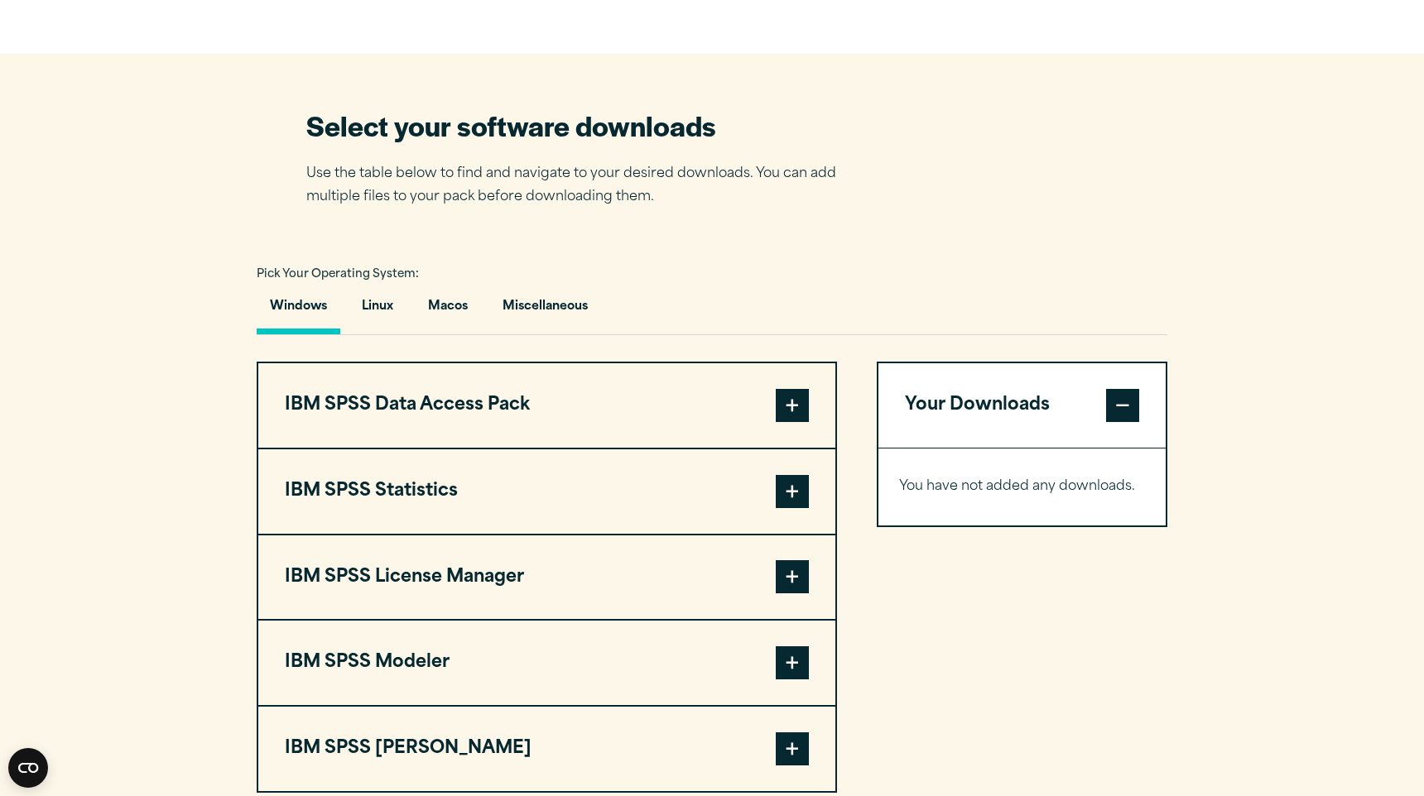
scroll to position [1054, 0]
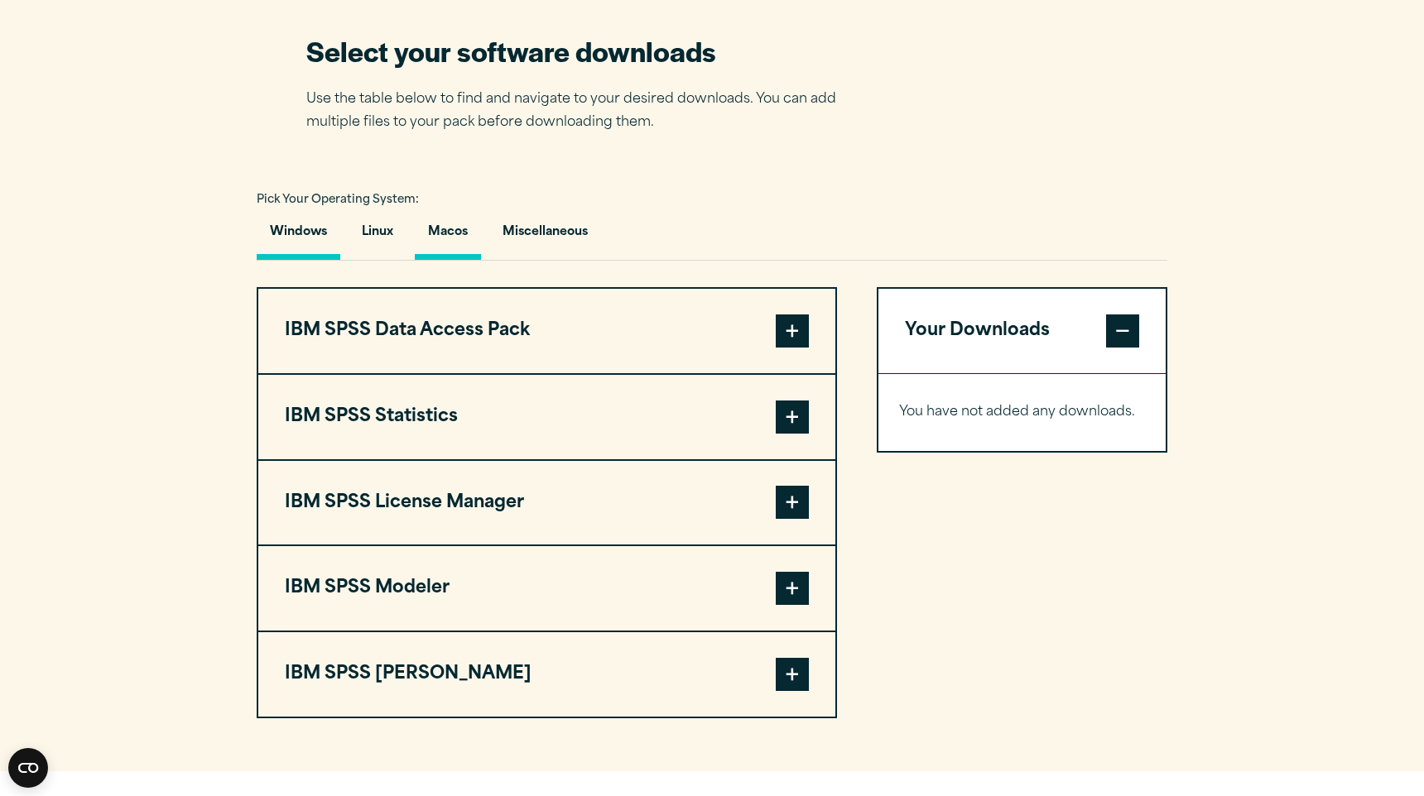
click at [453, 239] on button "Macos" at bounding box center [448, 236] width 66 height 47
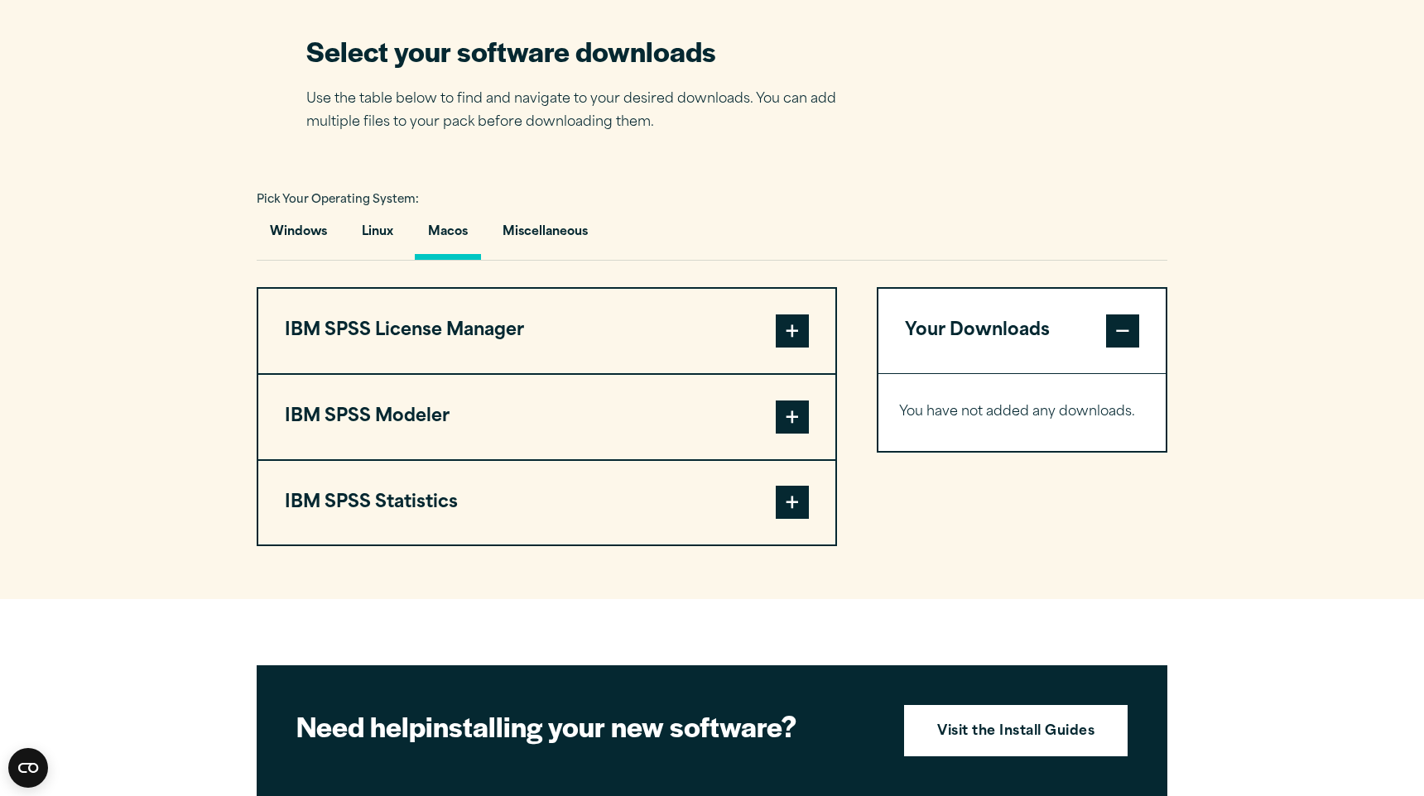
click at [795, 519] on span at bounding box center [792, 502] width 33 height 33
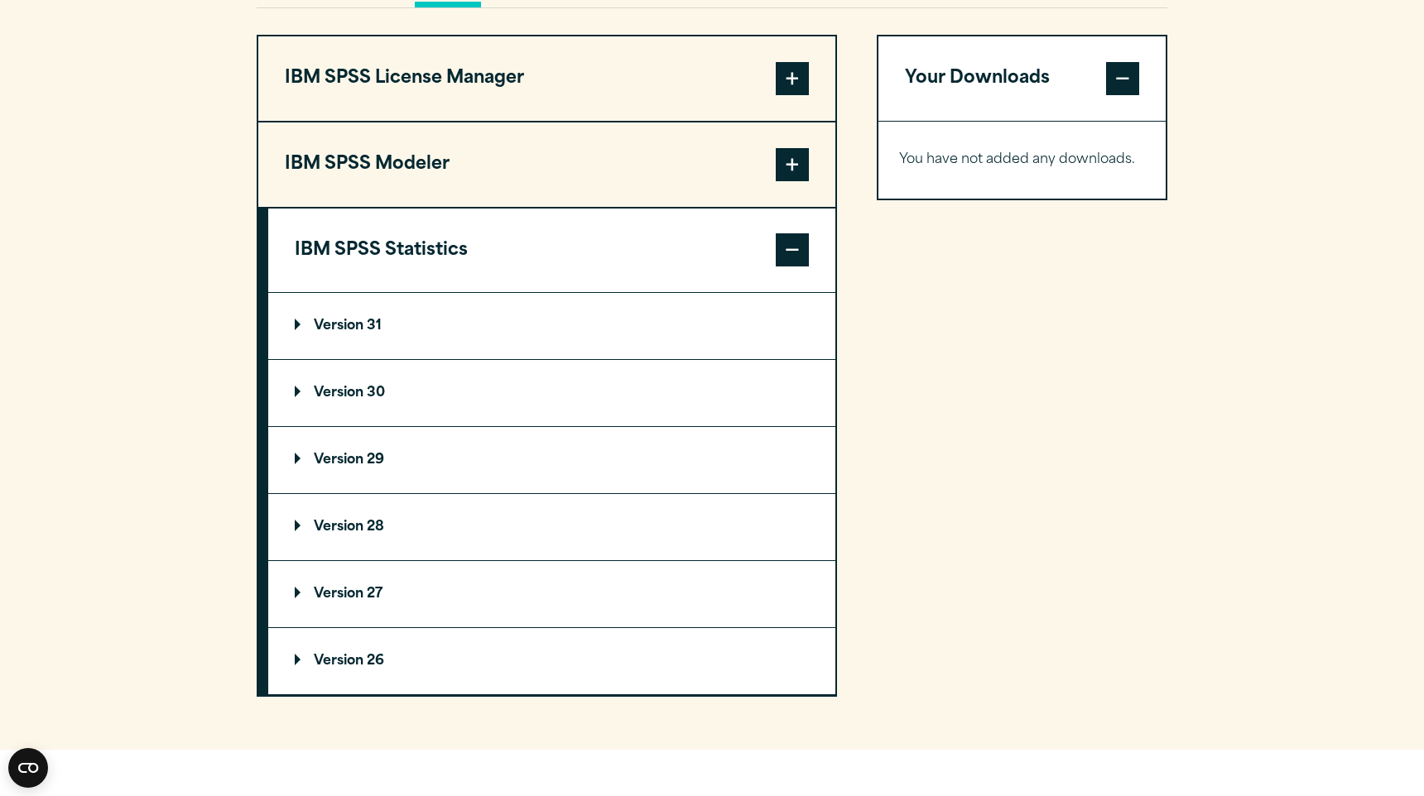
scroll to position [1308, 0]
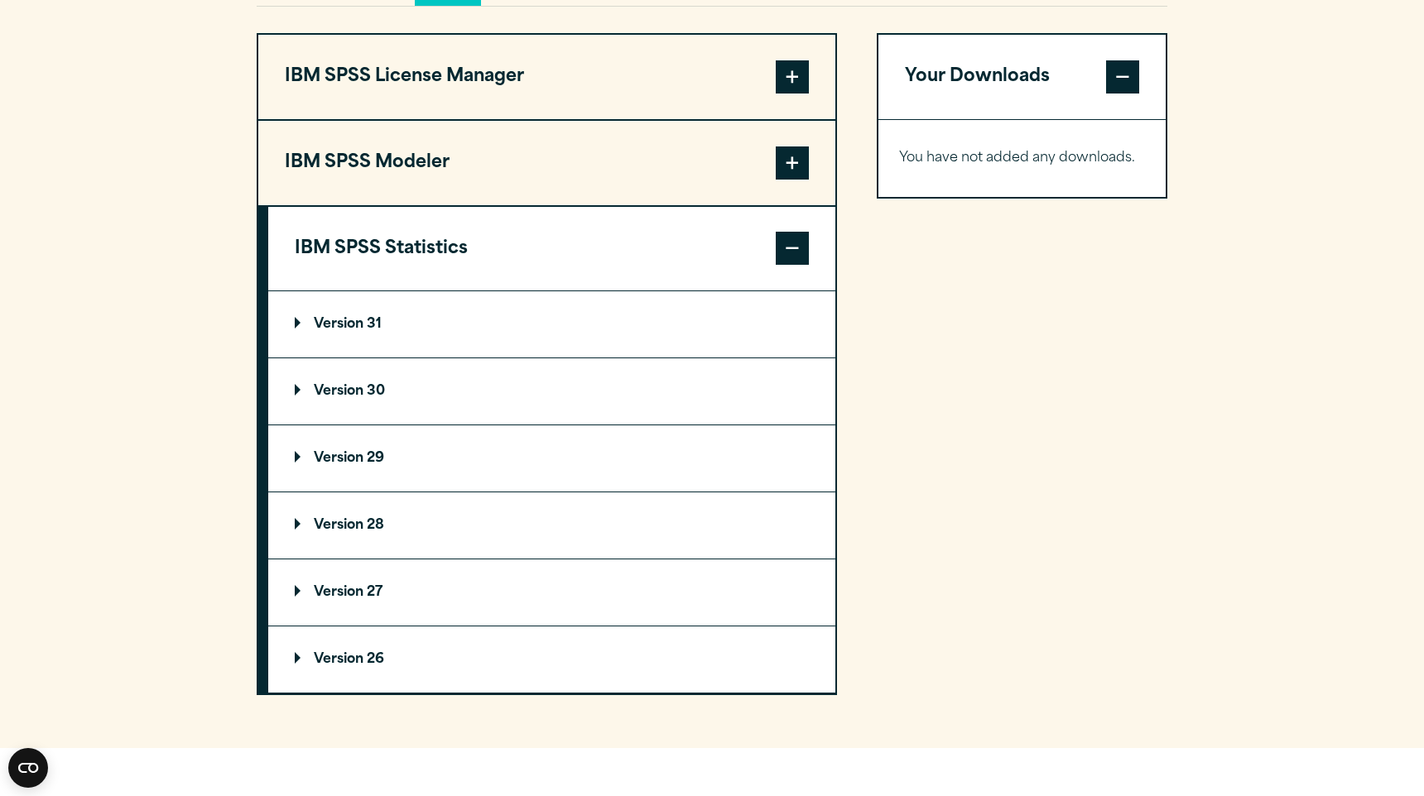
click at [355, 331] on p "Version 31" at bounding box center [338, 324] width 87 height 13
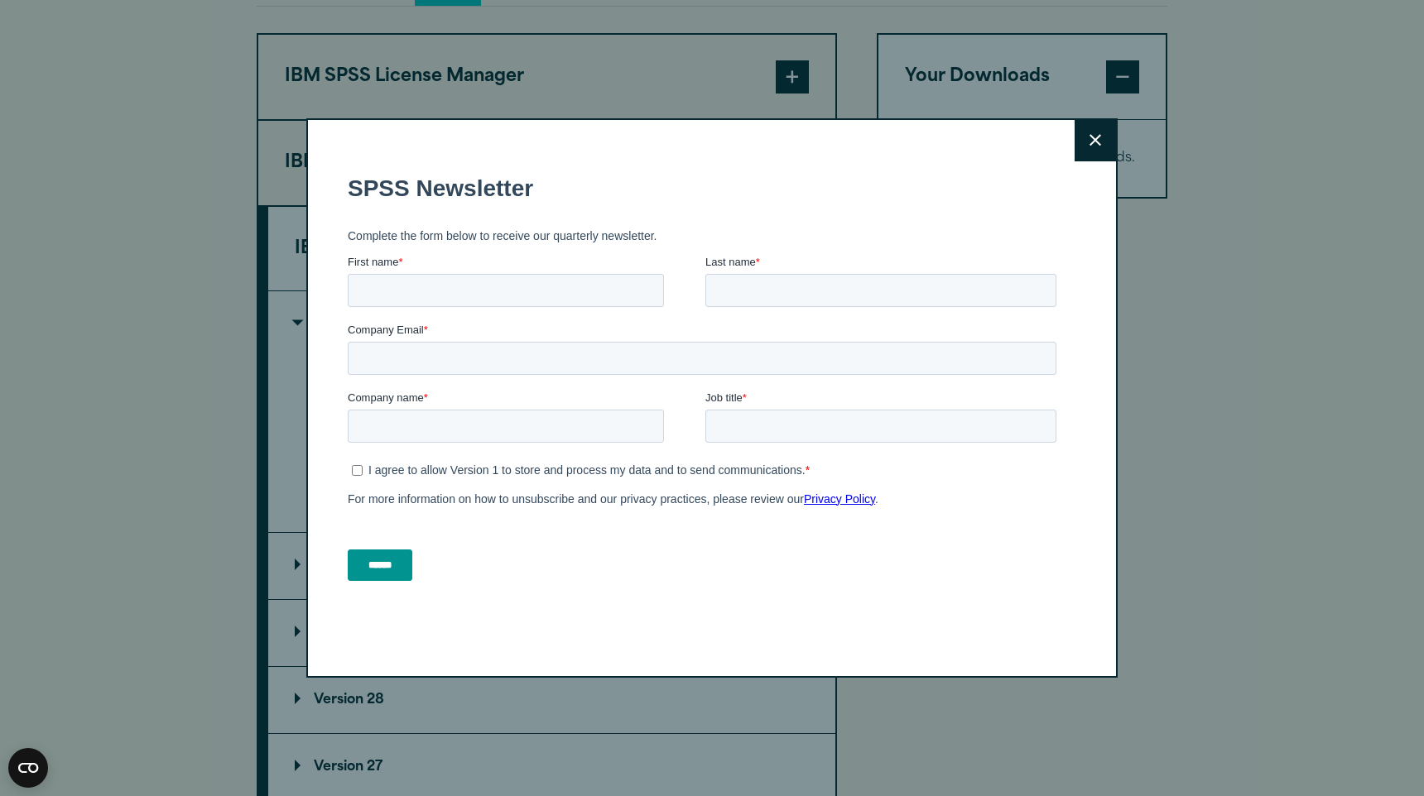
click at [1091, 141] on icon at bounding box center [1095, 140] width 12 height 12
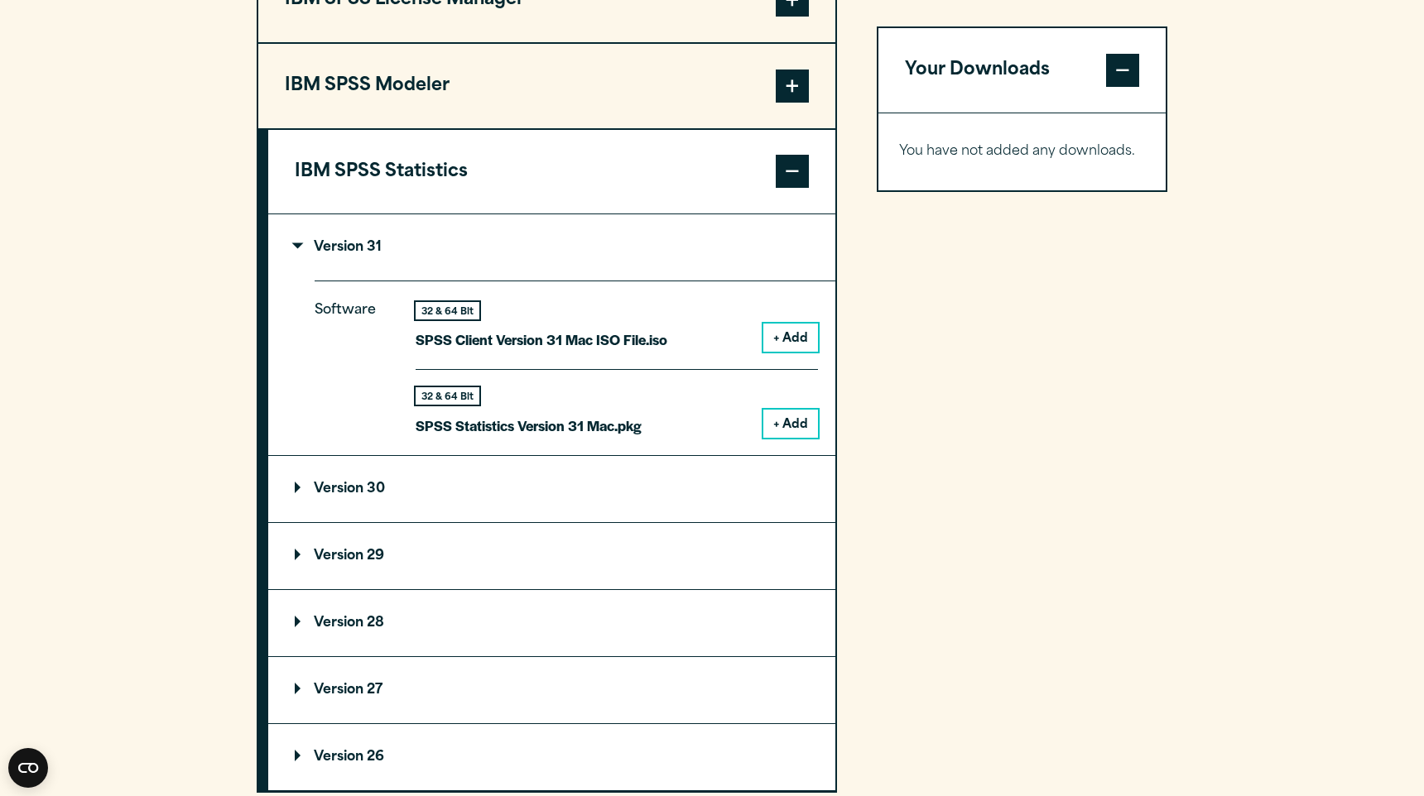
scroll to position [1413, 0]
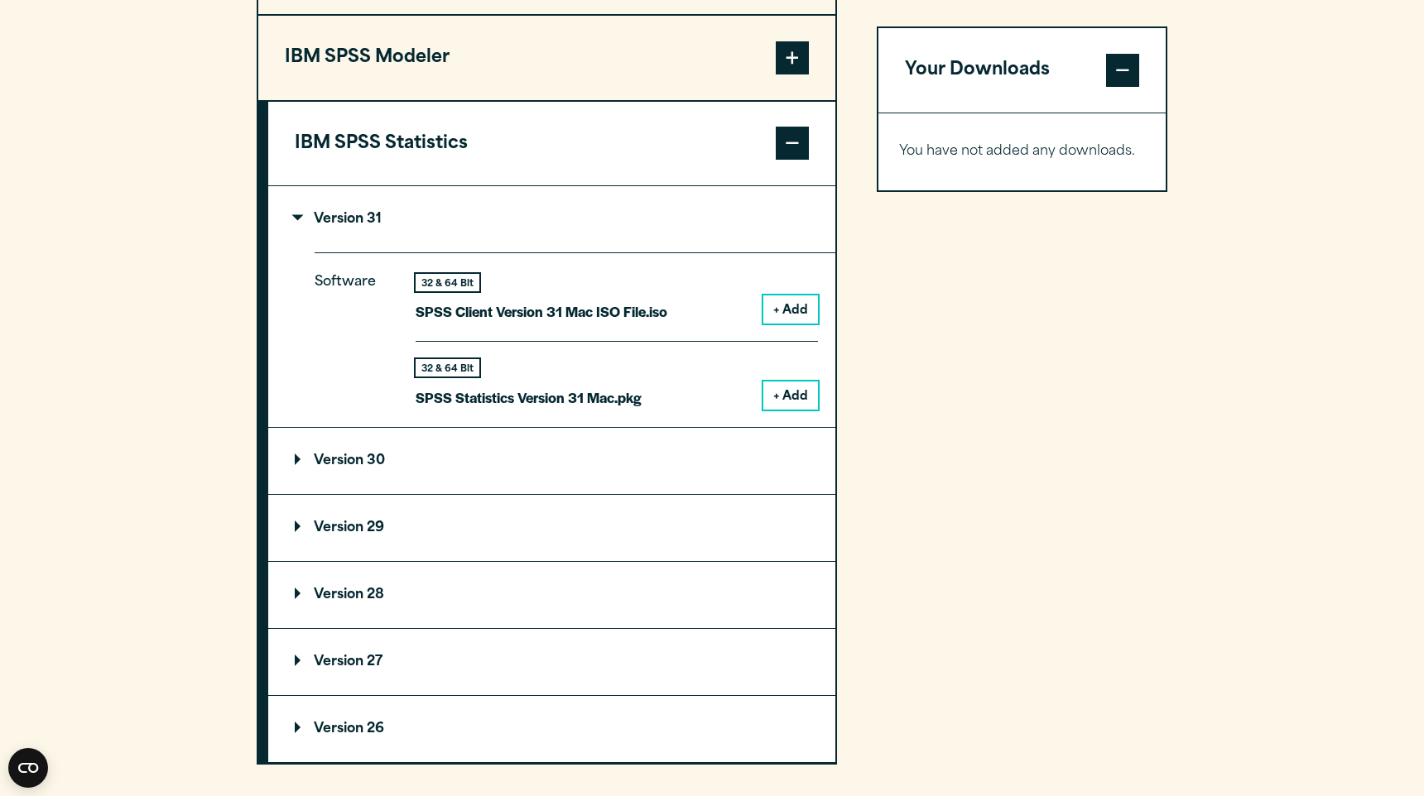
click at [786, 402] on button "+ Add" at bounding box center [790, 396] width 55 height 28
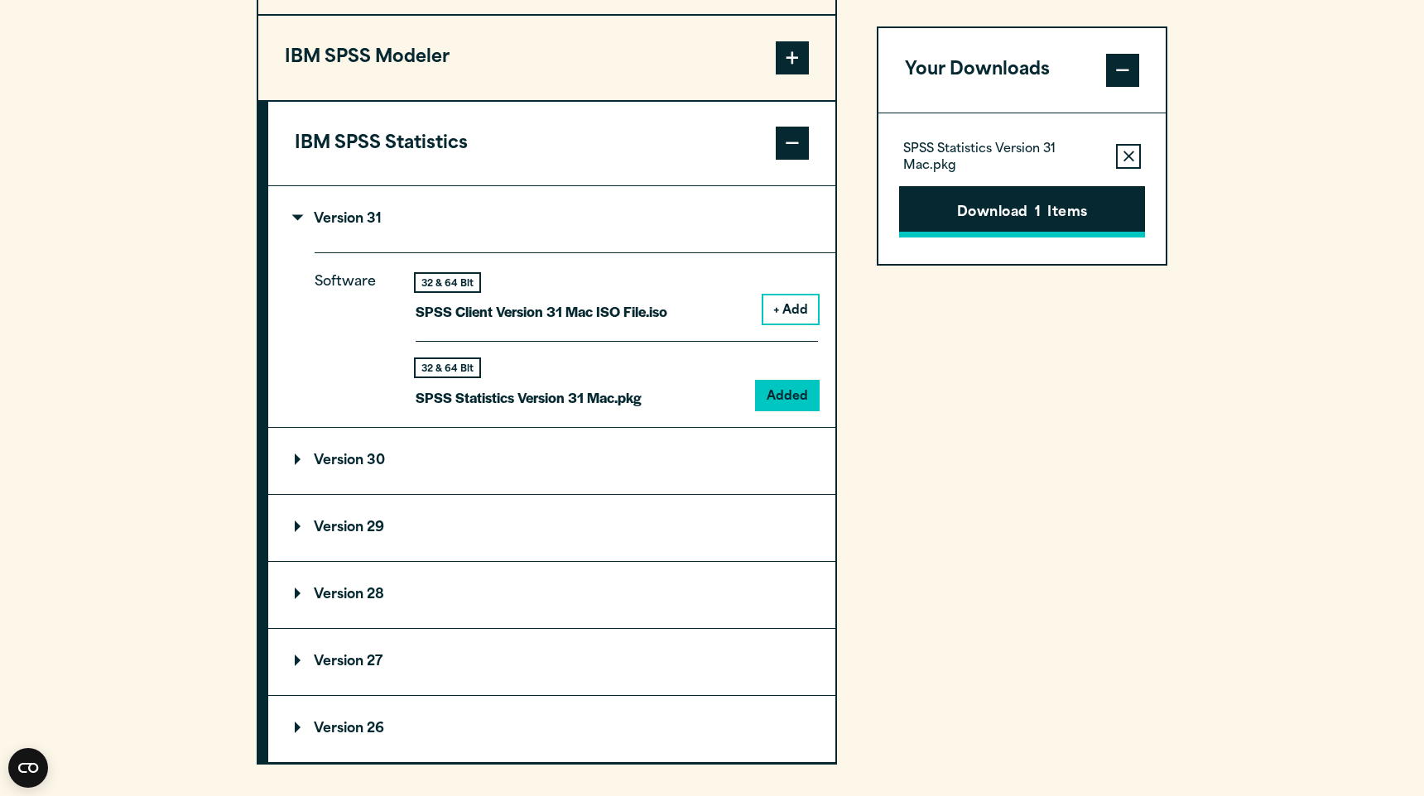
click at [1054, 212] on button "Download 1 Items" at bounding box center [1022, 211] width 246 height 51
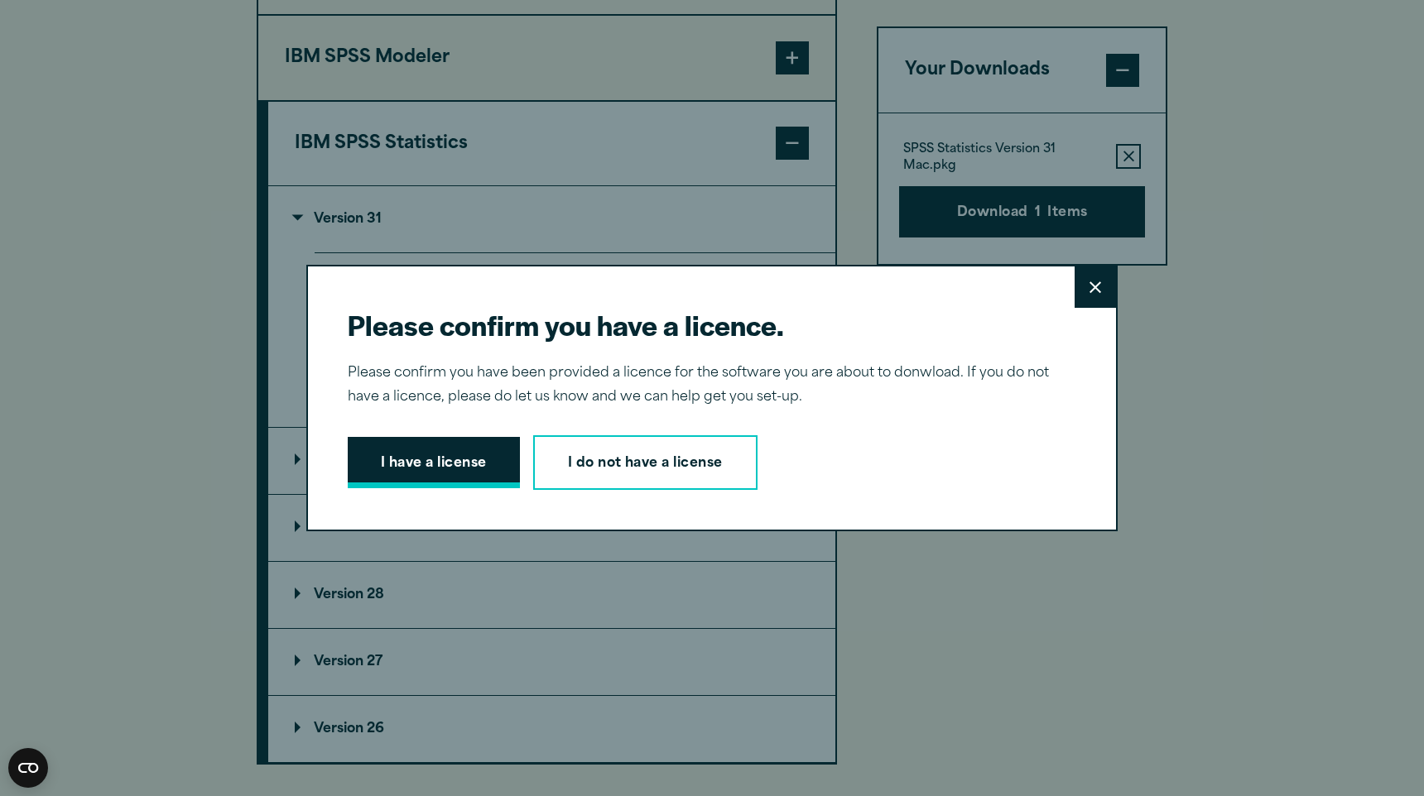
click at [445, 469] on button "I have a license" at bounding box center [434, 462] width 172 height 51
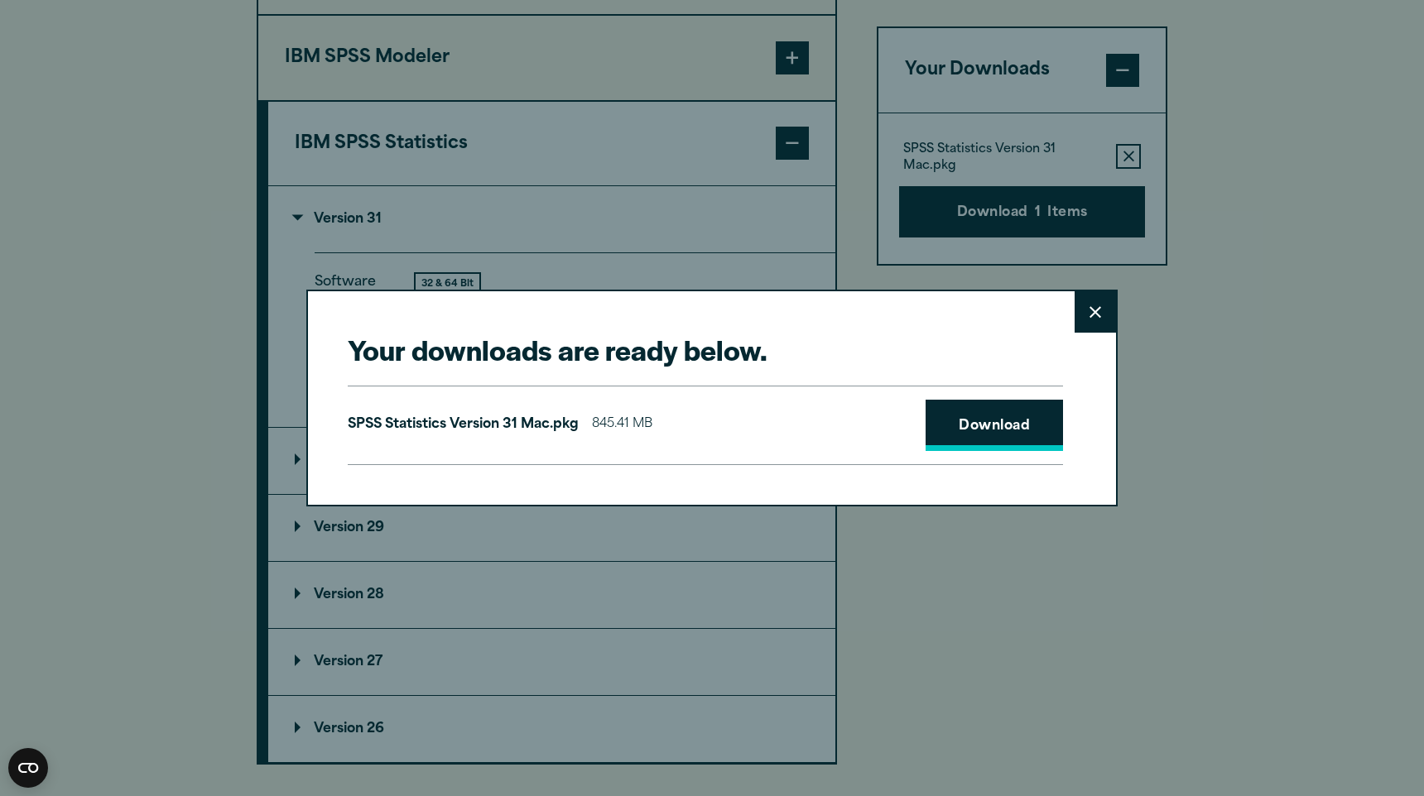
click at [1019, 427] on link "Download" at bounding box center [993, 425] width 137 height 51
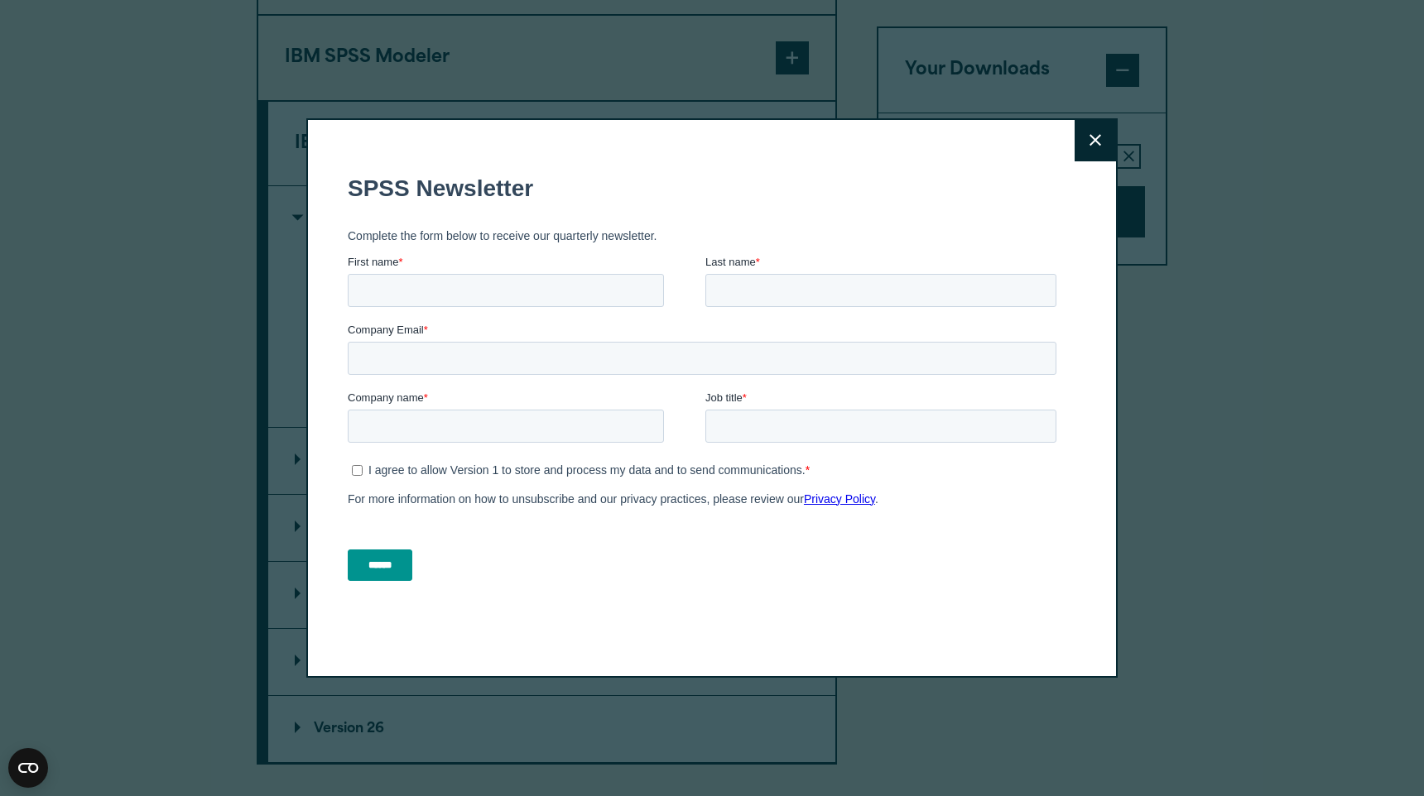
click at [1096, 148] on button "Close" at bounding box center [1094, 140] width 41 height 41
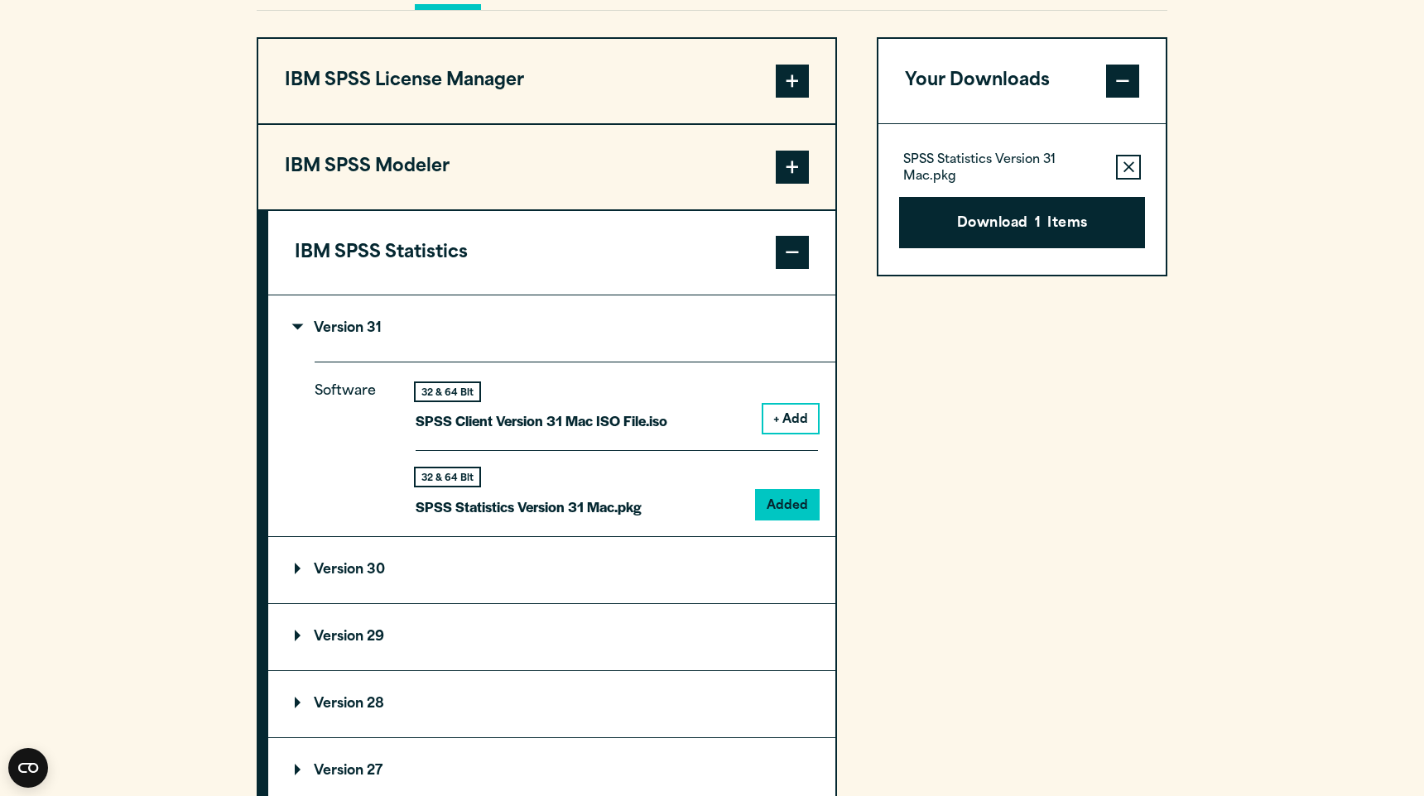
scroll to position [1362, 0]
